Goal: Task Accomplishment & Management: Use online tool/utility

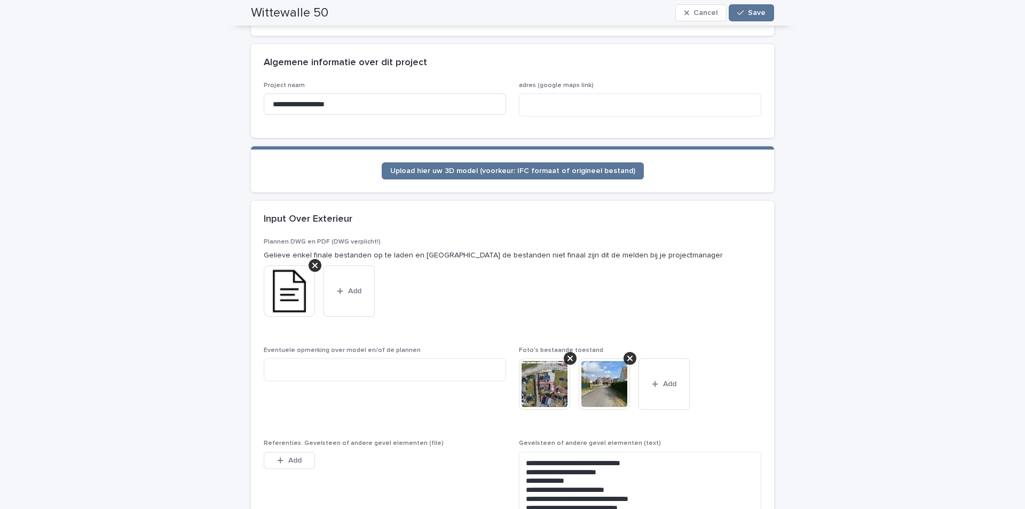
scroll to position [641, 0]
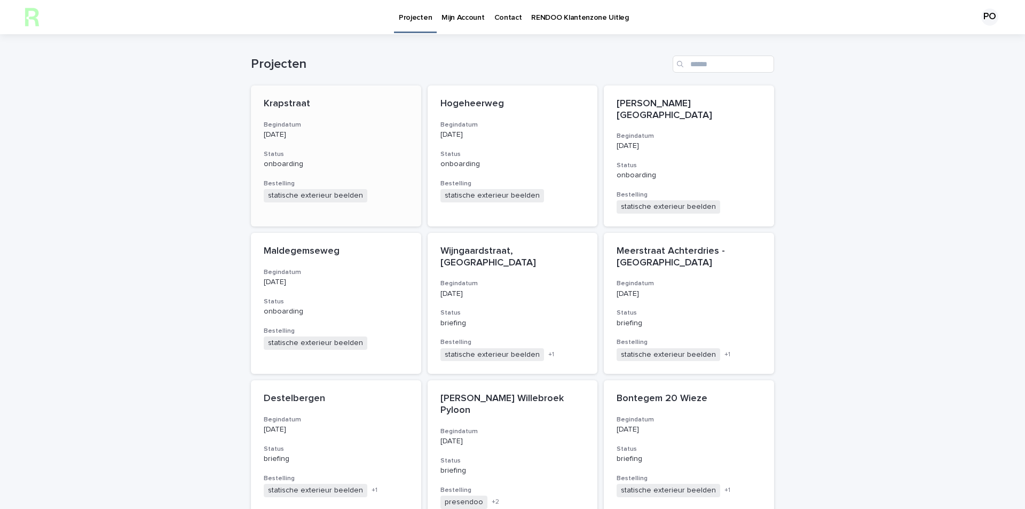
click at [309, 105] on p "Krapstraat" at bounding box center [336, 104] width 145 height 12
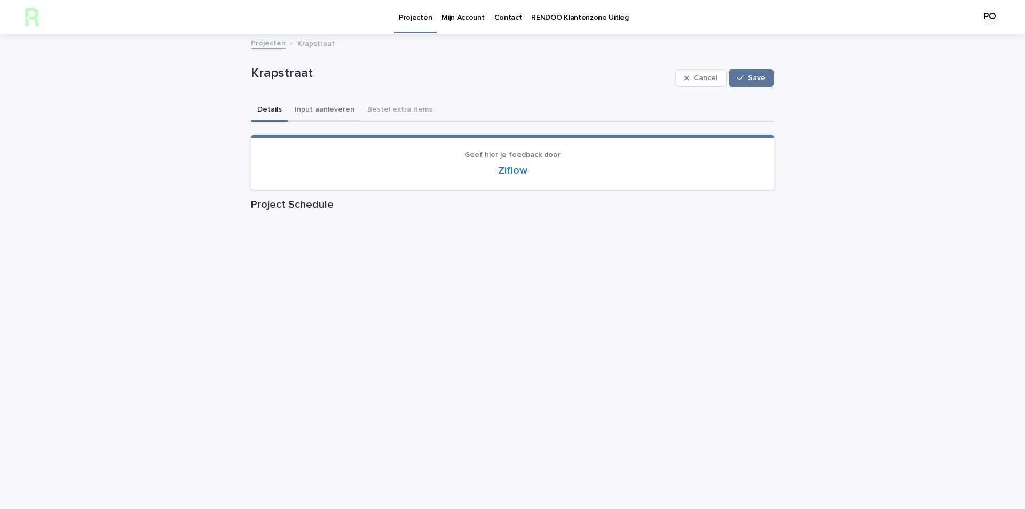
click at [307, 111] on button "Input aanleveren" at bounding box center [324, 110] width 73 height 22
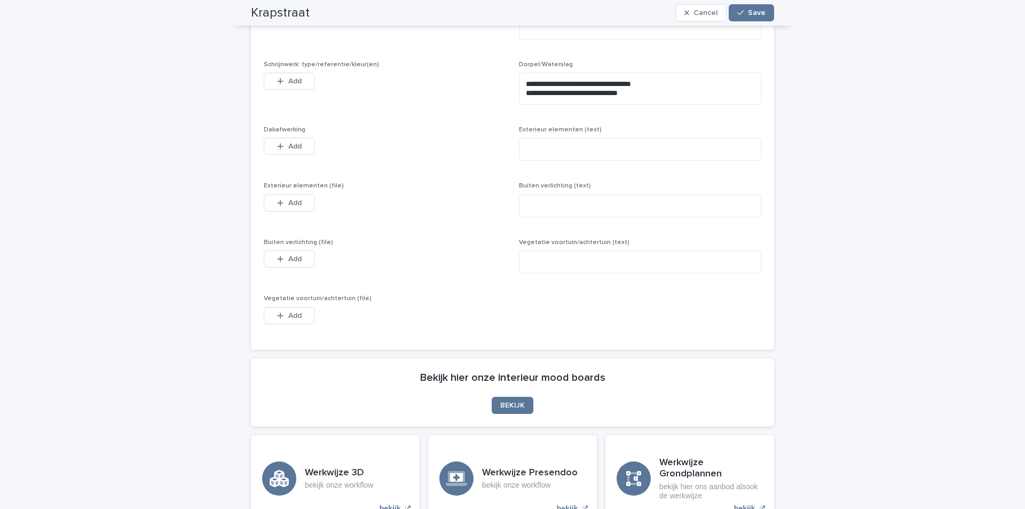
scroll to position [960, 0]
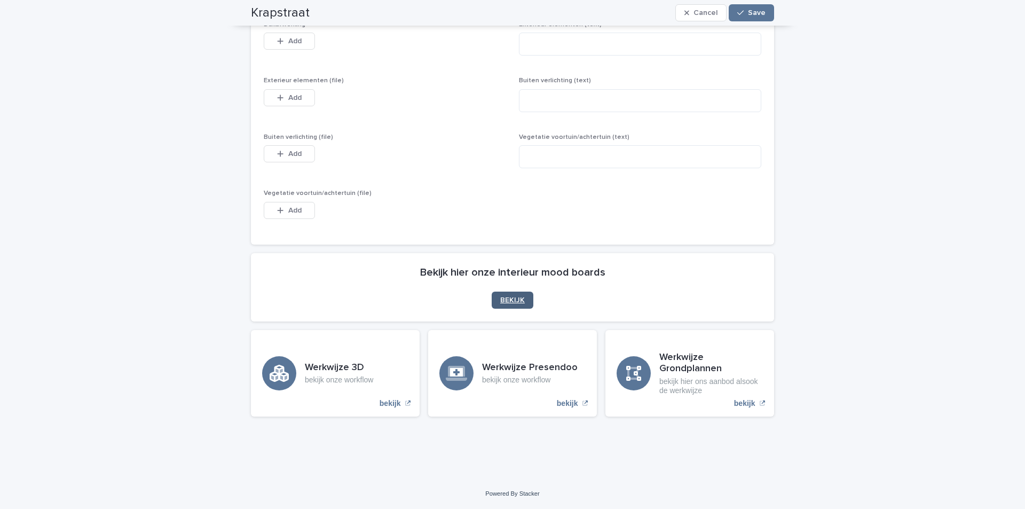
click at [507, 295] on link "BEKIJK" at bounding box center [513, 300] width 42 height 17
click at [508, 299] on span "BEKIJK" at bounding box center [512, 299] width 25 height 7
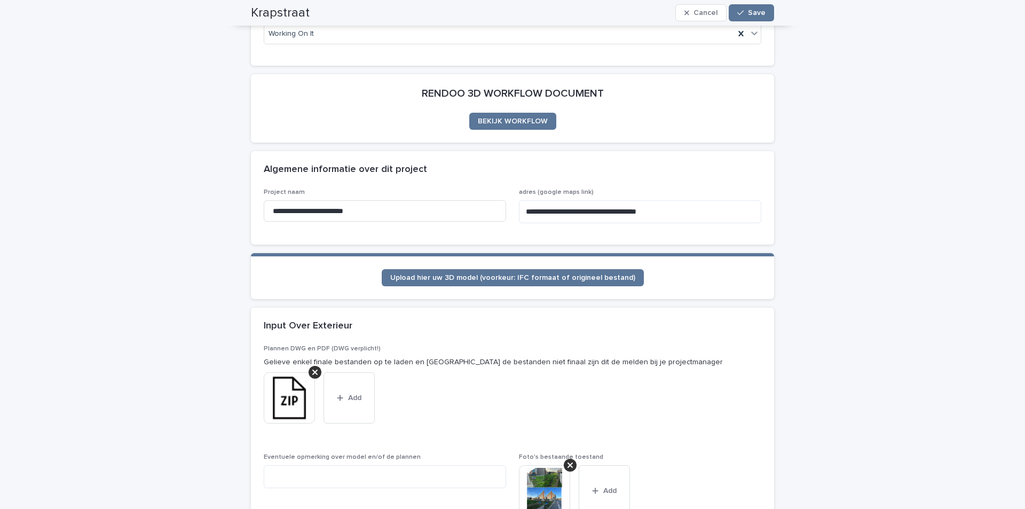
scroll to position [107, 0]
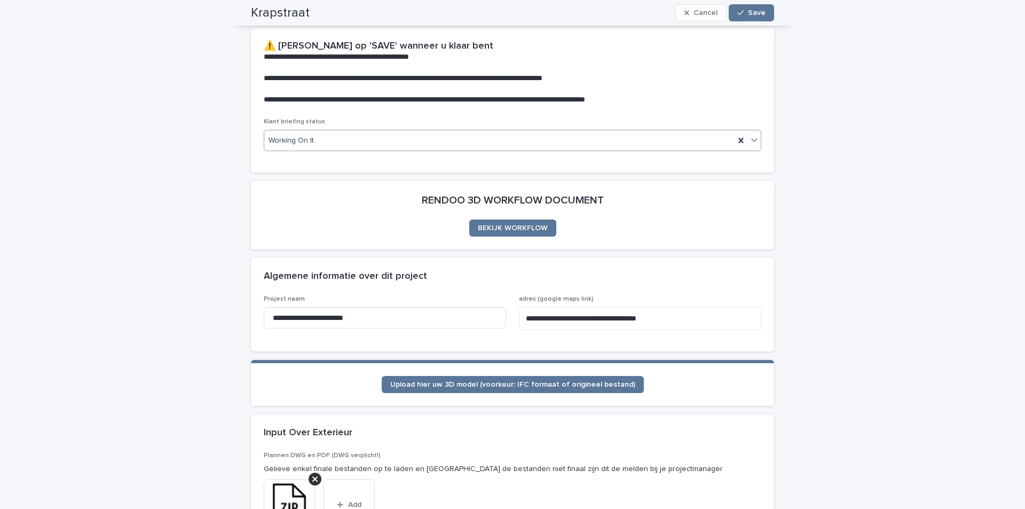
click at [350, 139] on div "Working On It" at bounding box center [499, 141] width 471 height 18
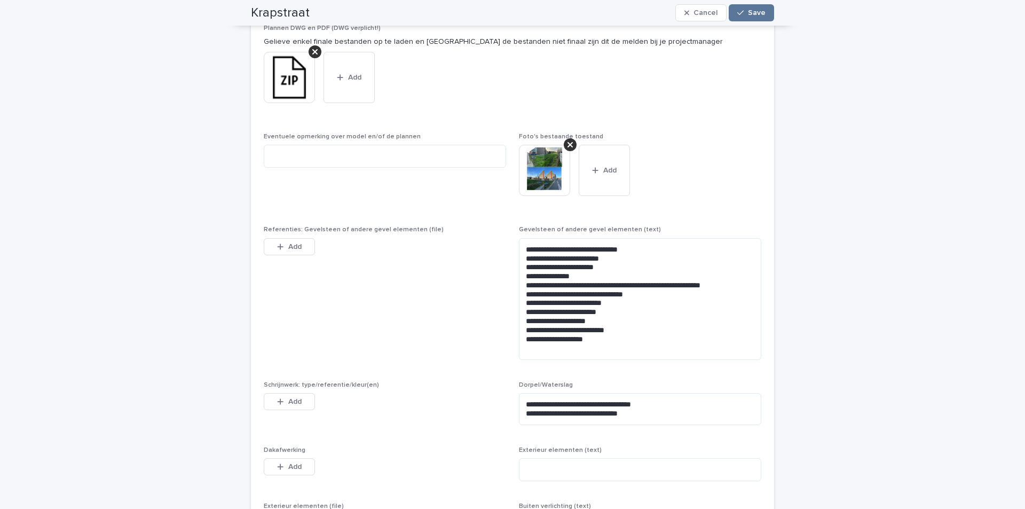
scroll to position [427, 0]
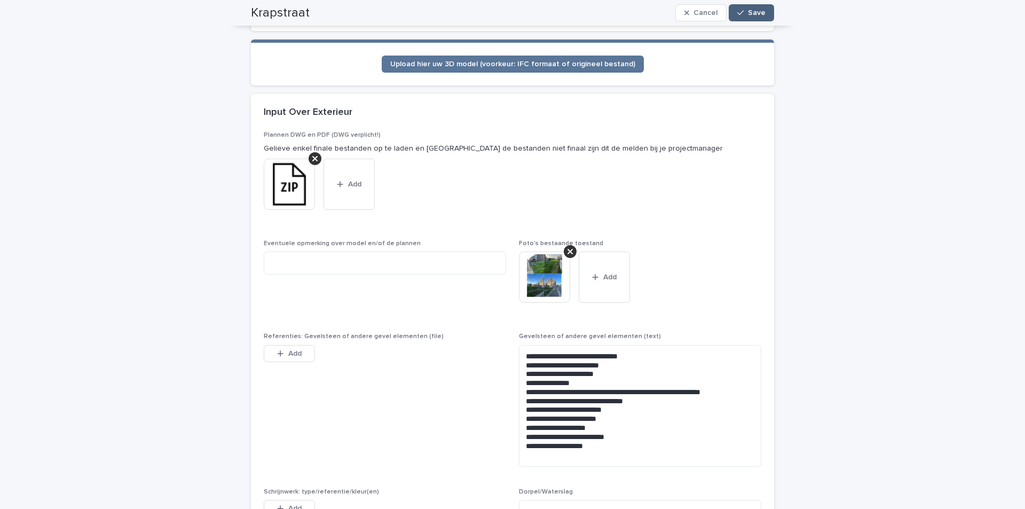
click at [754, 7] on button "Save" at bounding box center [751, 12] width 45 height 17
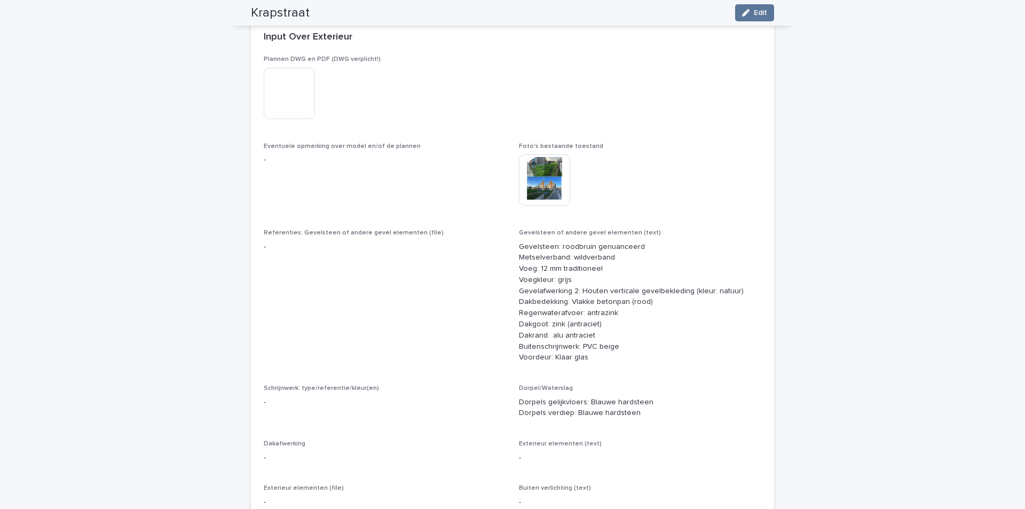
scroll to position [428, 0]
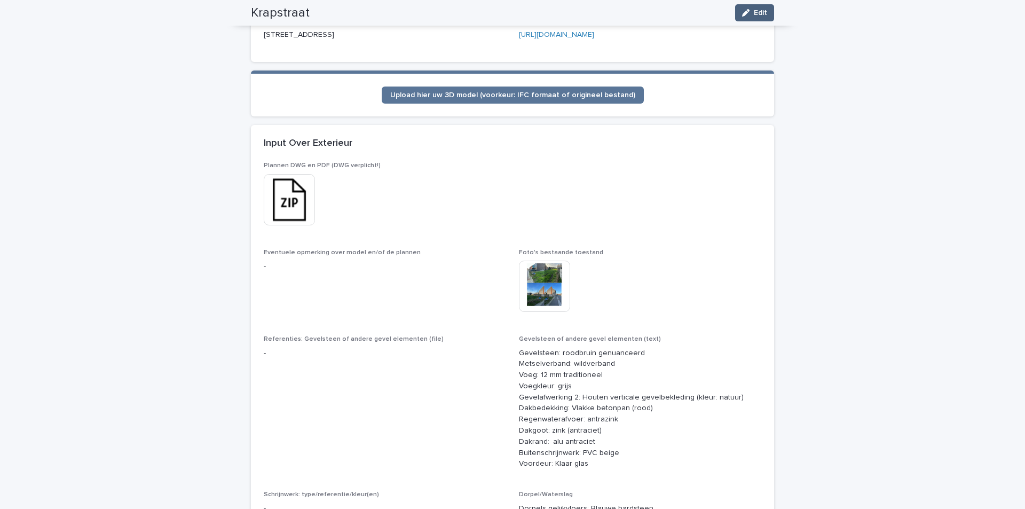
click at [735, 17] on button "Edit" at bounding box center [754, 12] width 39 height 17
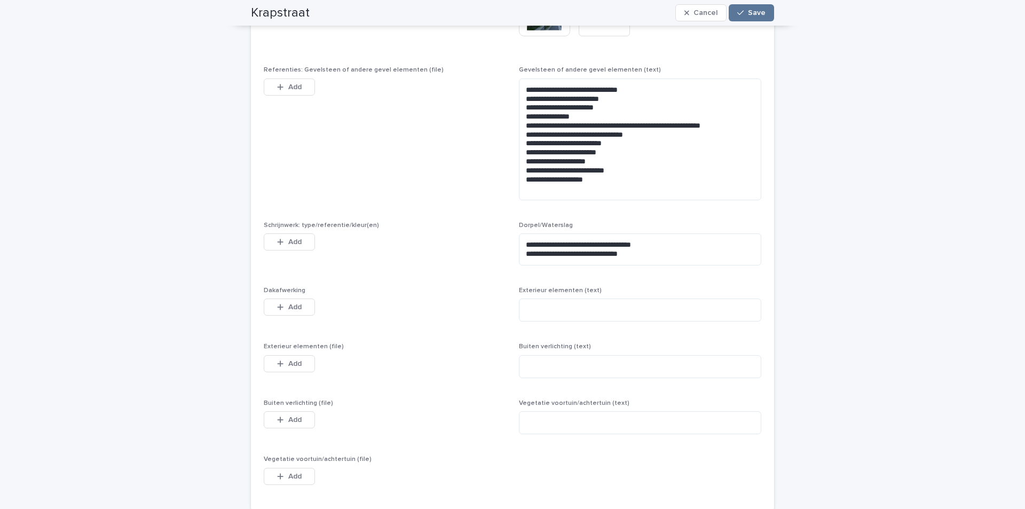
scroll to position [640, 0]
